Goal: Task Accomplishment & Management: Manage account settings

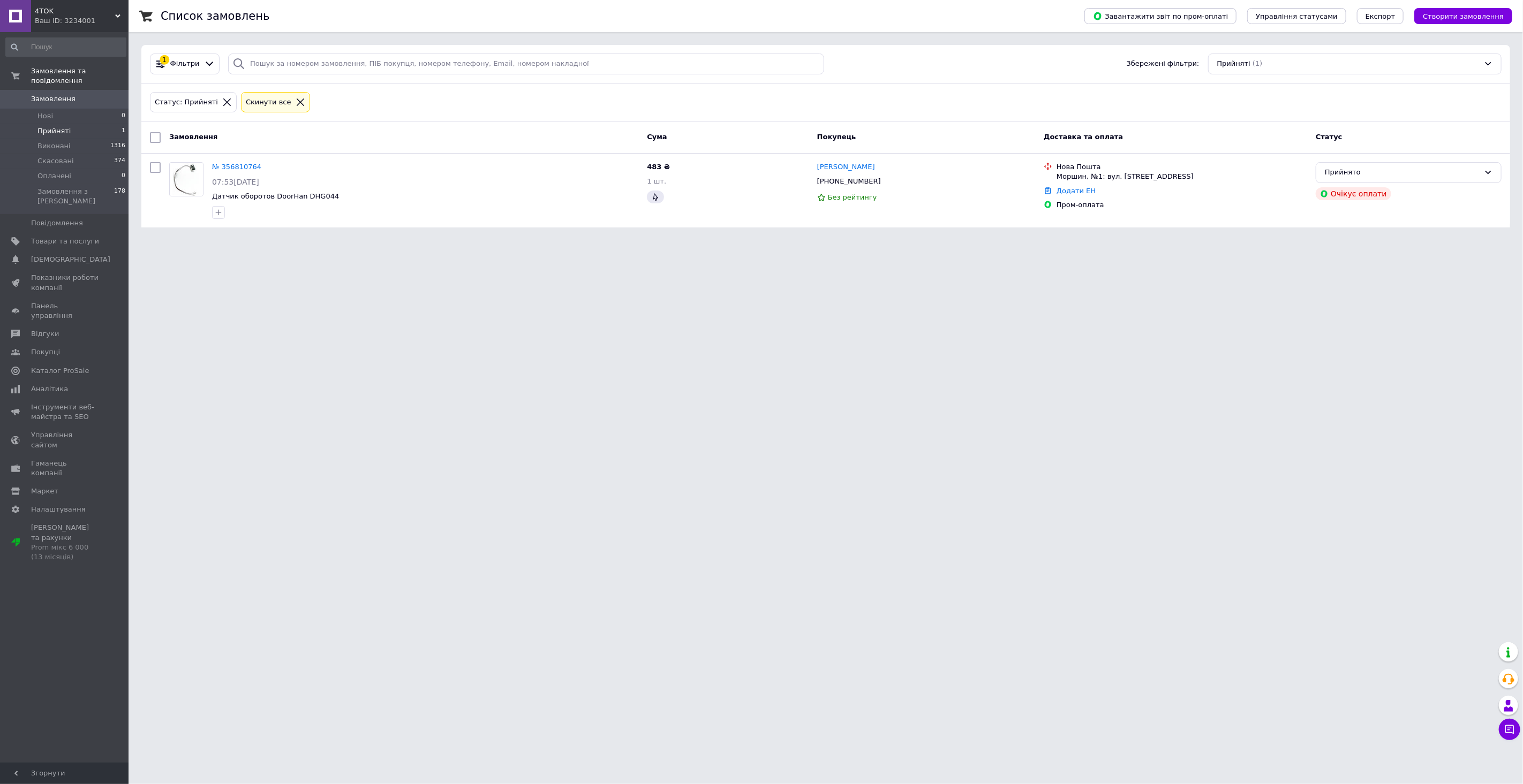
click at [78, 124] on li "Прийняті 1" at bounding box center [66, 131] width 132 height 15
click at [57, 255] on span "[DEMOGRAPHIC_DATA]" at bounding box center [70, 260] width 79 height 10
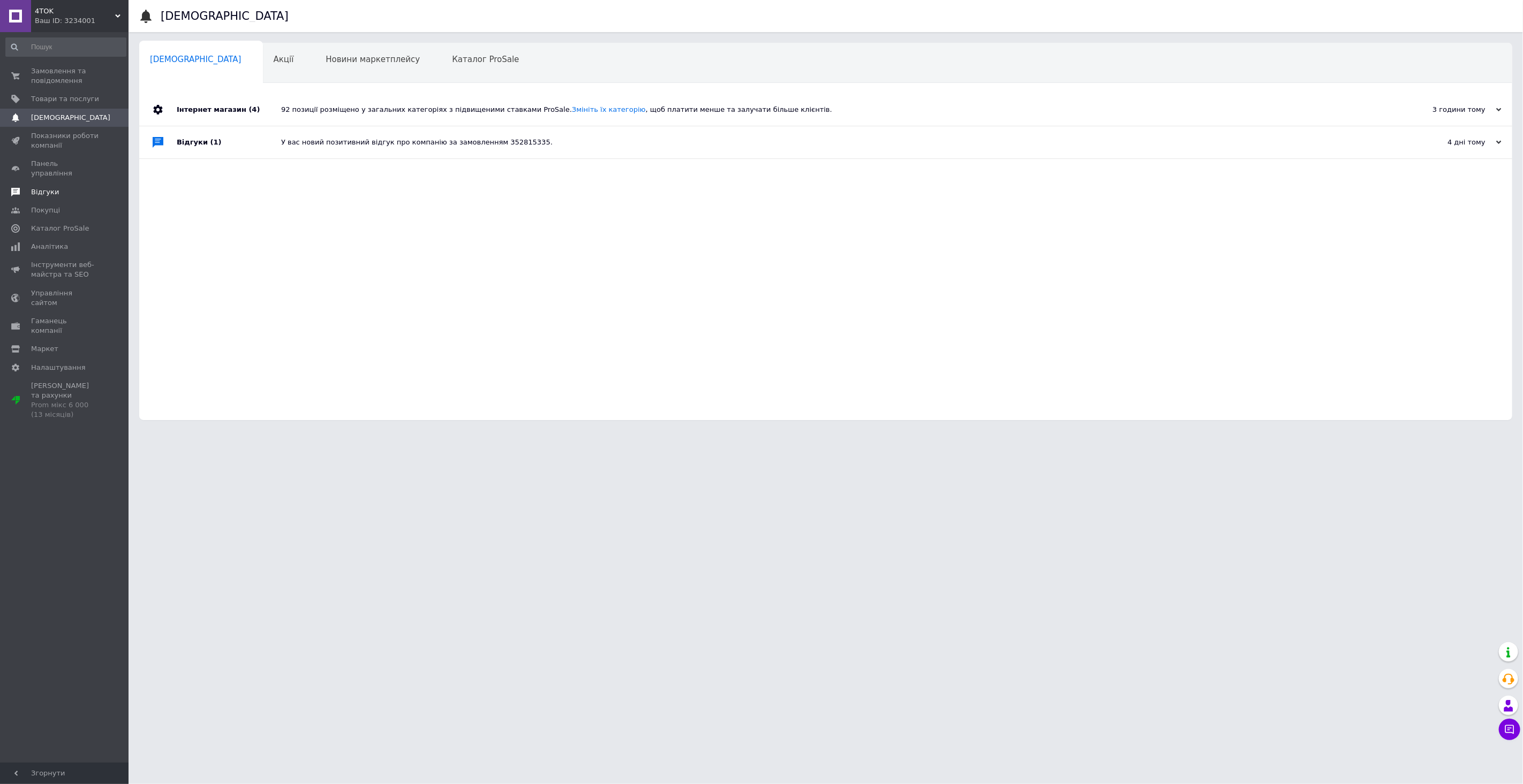
click at [47, 187] on span "Відгуки" at bounding box center [45, 192] width 28 height 10
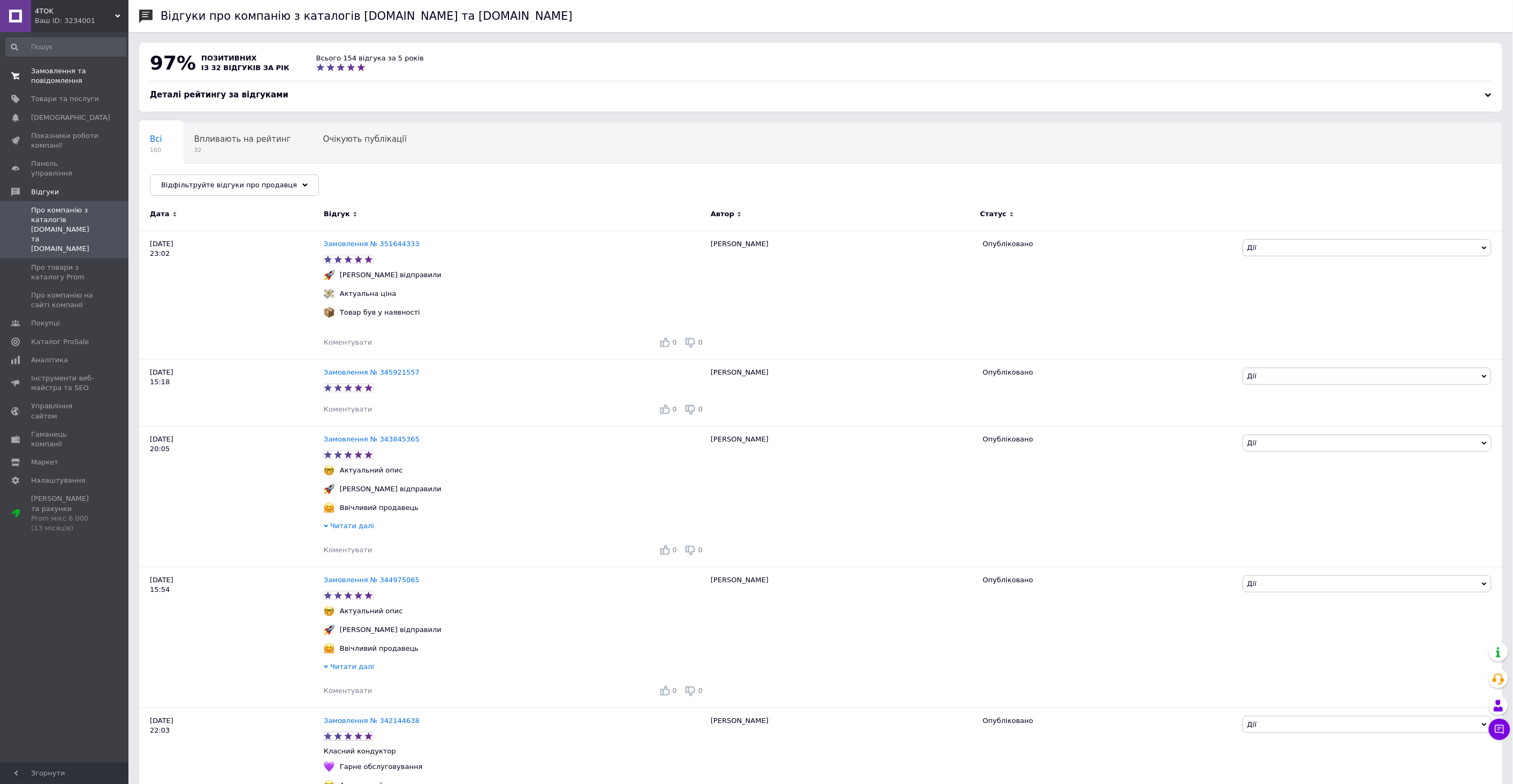
click at [28, 67] on span at bounding box center [15, 75] width 31 height 19
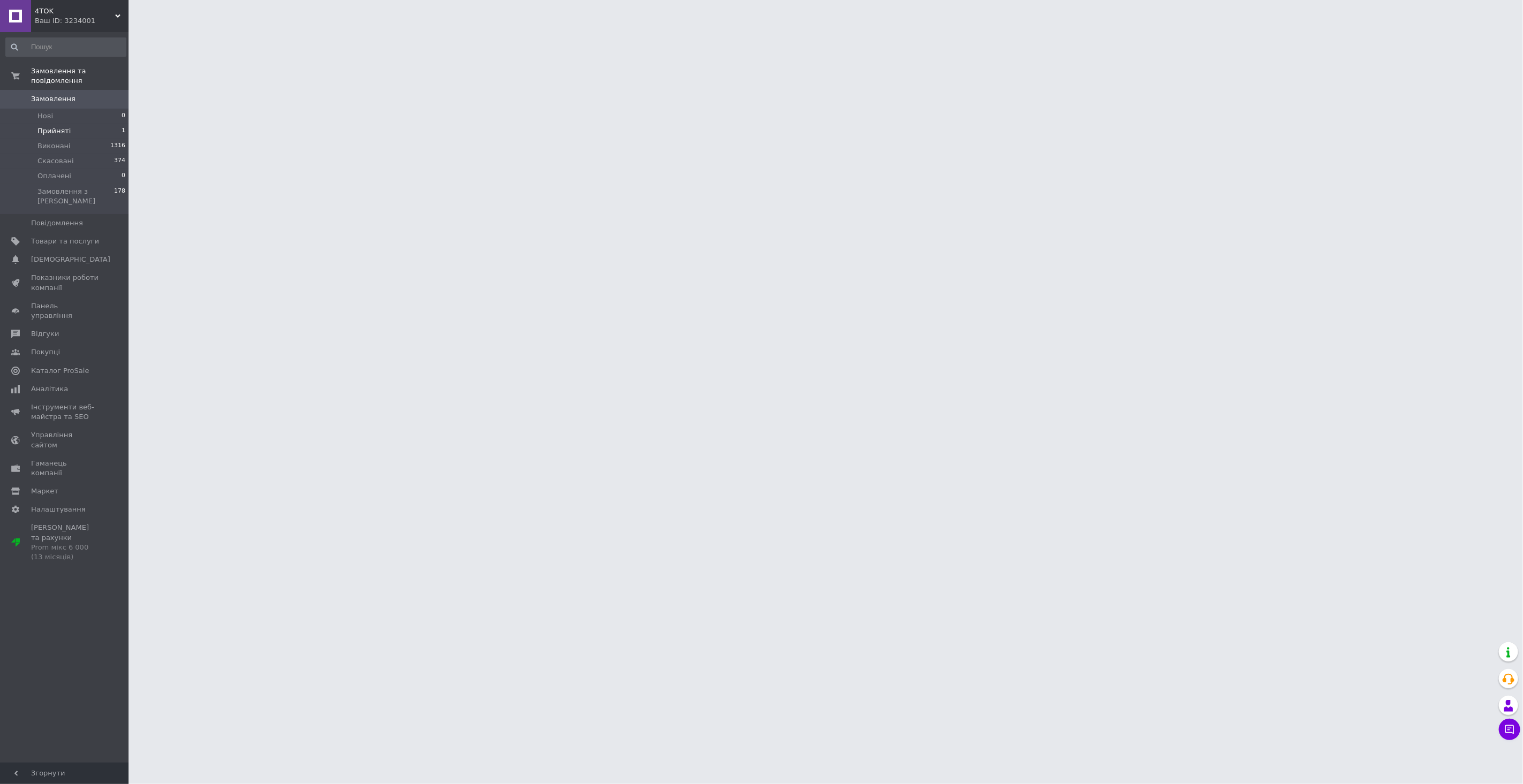
click at [68, 124] on li "Прийняті 1" at bounding box center [66, 131] width 132 height 15
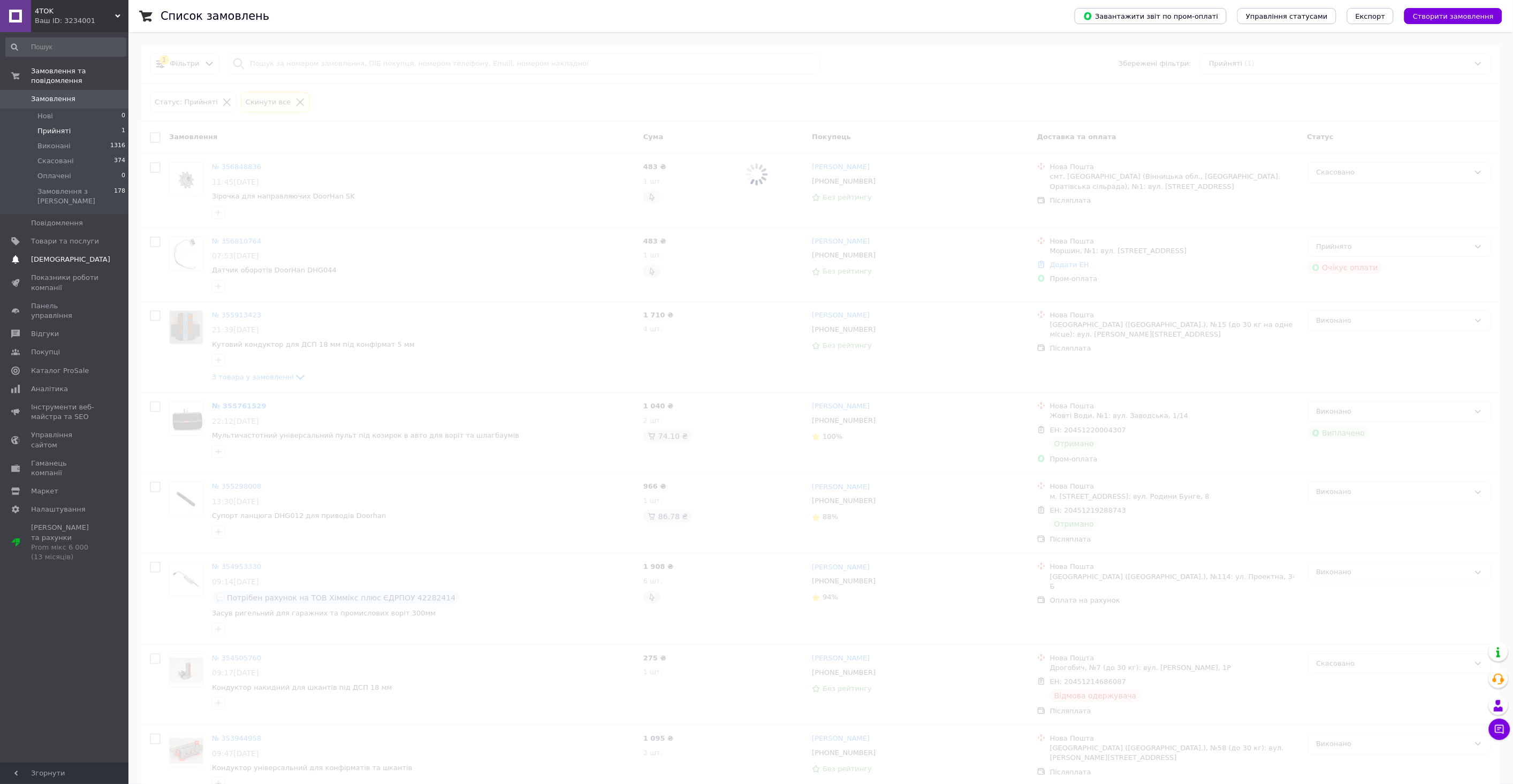
click at [53, 255] on span "[DEMOGRAPHIC_DATA]" at bounding box center [70, 260] width 79 height 10
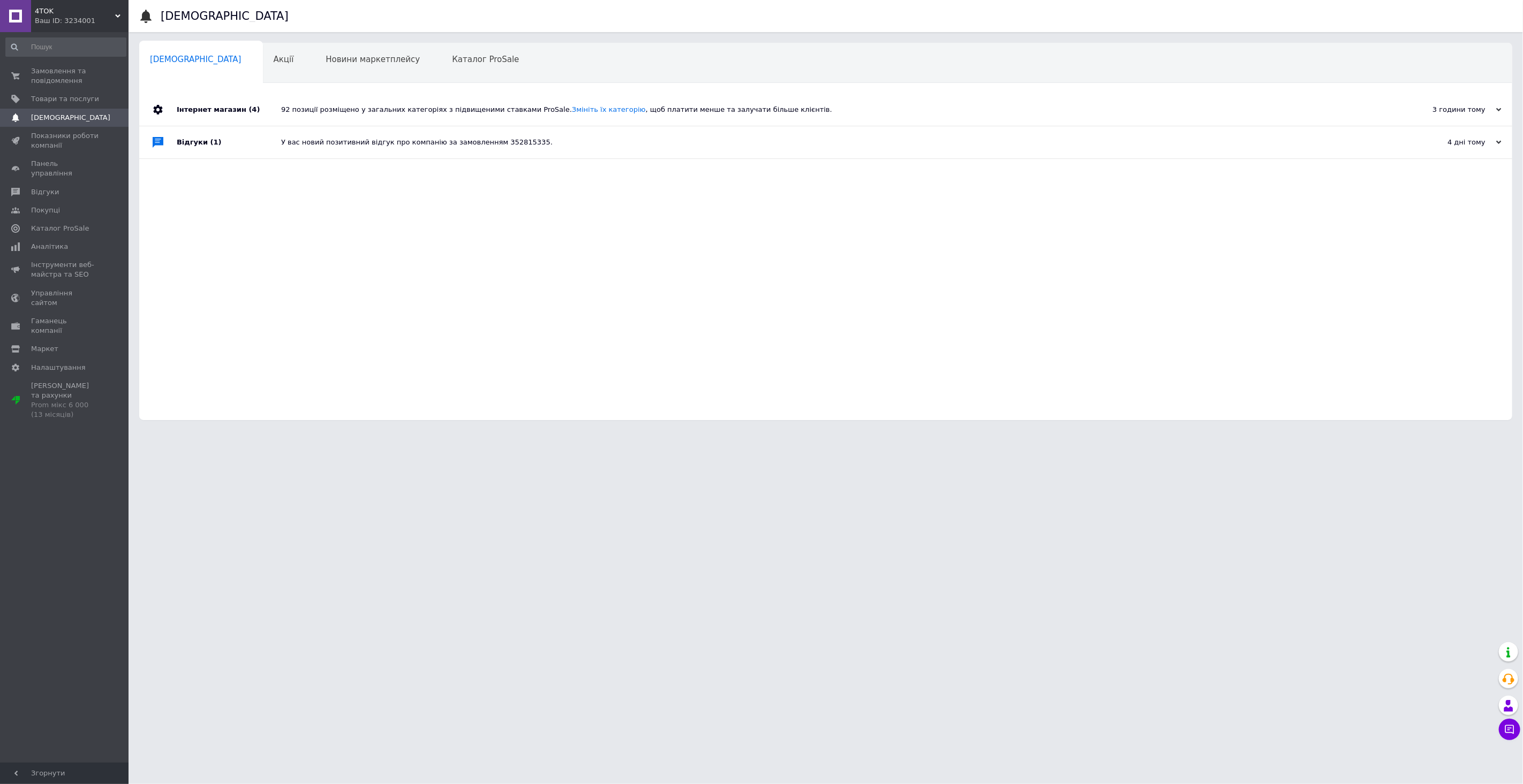
click at [202, 146] on div "Відгуки (1)" at bounding box center [229, 142] width 104 height 32
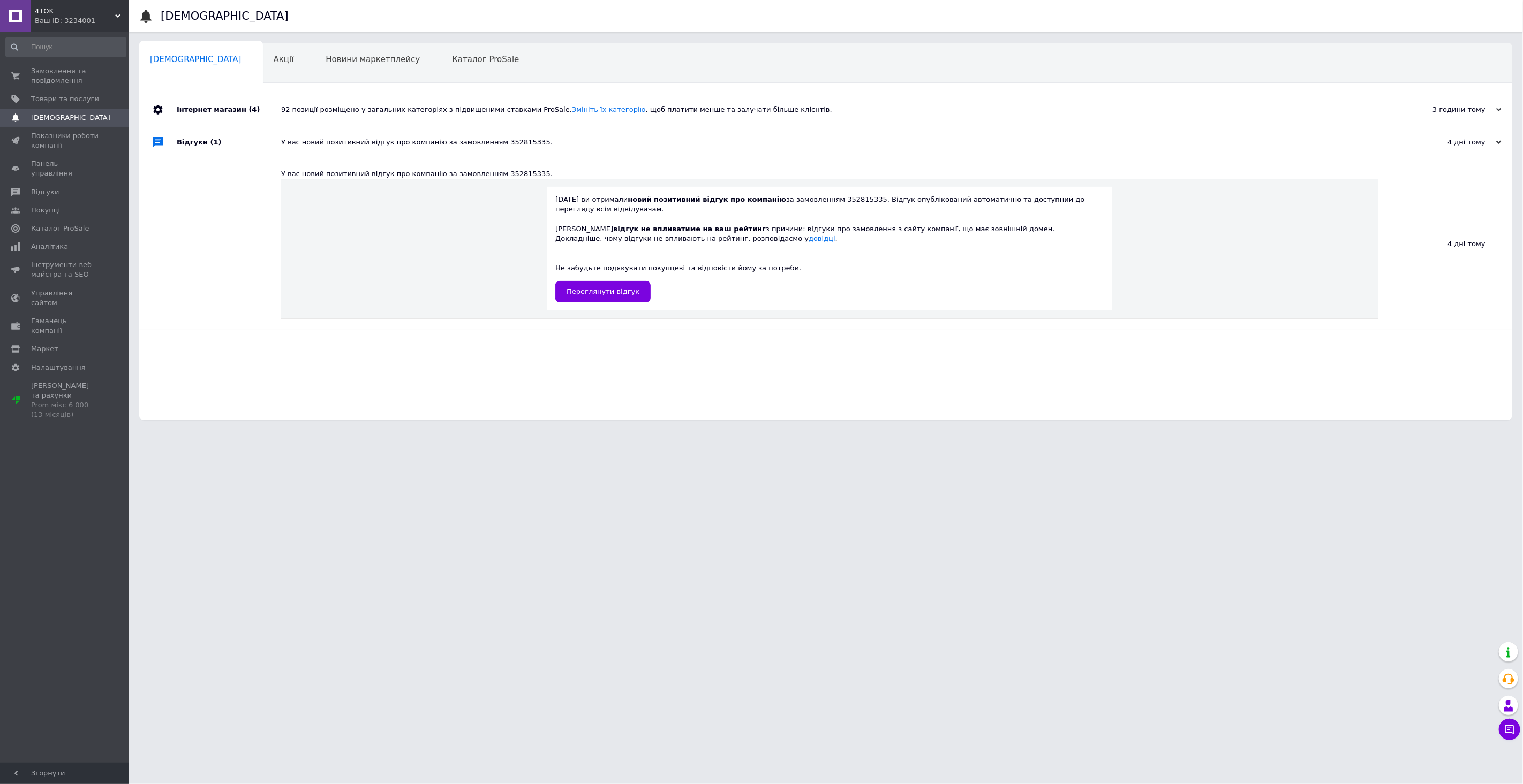
click at [609, 111] on div "92 позиції розміщено у загальних категоріях з підвищеними ставками ProSale. Змі…" at bounding box center [838, 110] width 1114 height 10
